Goal: Information Seeking & Learning: Compare options

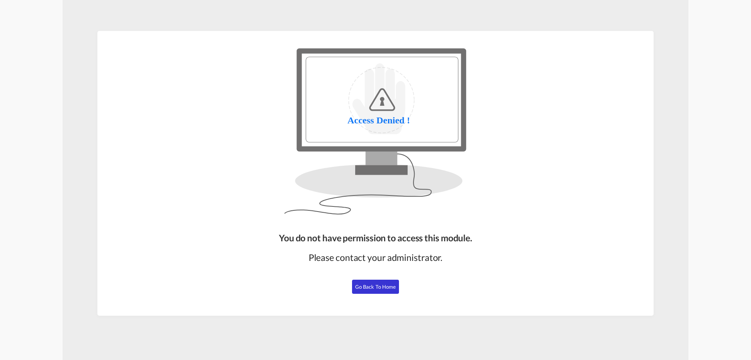
click at [383, 288] on span "Go Back to Home" at bounding box center [375, 286] width 41 height 6
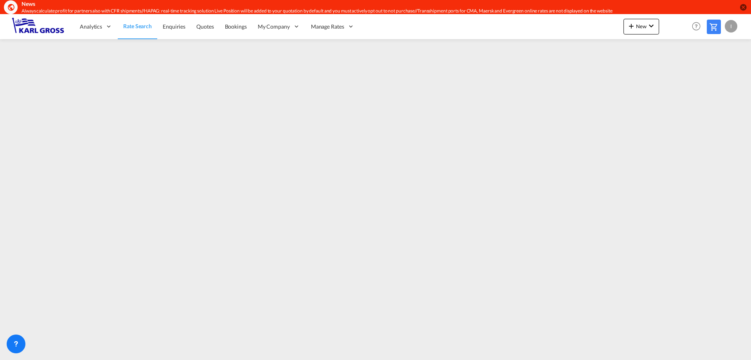
click at [733, 27] on div "I" at bounding box center [731, 26] width 13 height 13
click at [720, 75] on button "Logout" at bounding box center [722, 74] width 51 height 16
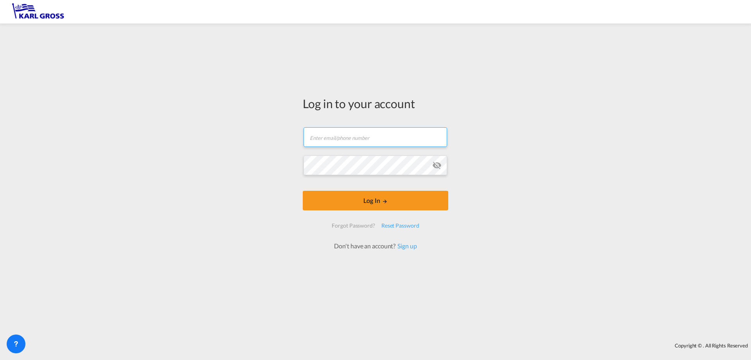
type input "i.bouwmann@karlgross.de"
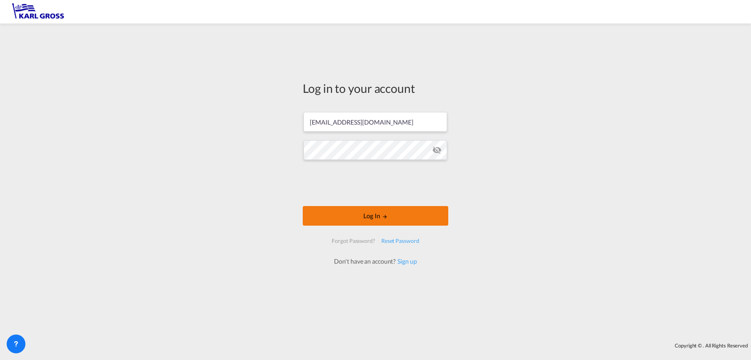
click at [401, 222] on button "Log In" at bounding box center [376, 216] width 146 height 20
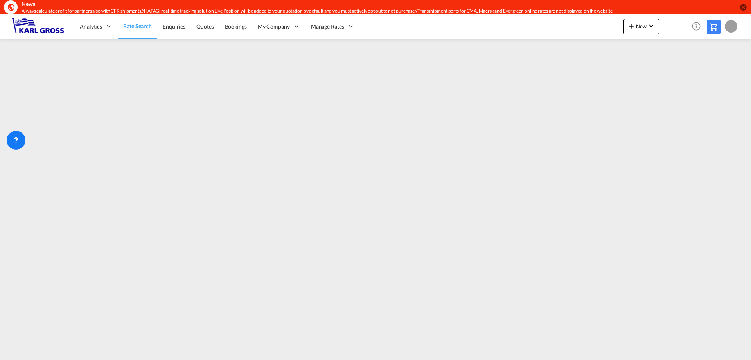
click at [714, 27] on md-icon at bounding box center [713, 26] width 9 height 9
click at [144, 31] on link "Rate Search" at bounding box center [137, 26] width 39 height 25
